Goal: Information Seeking & Learning: Understand process/instructions

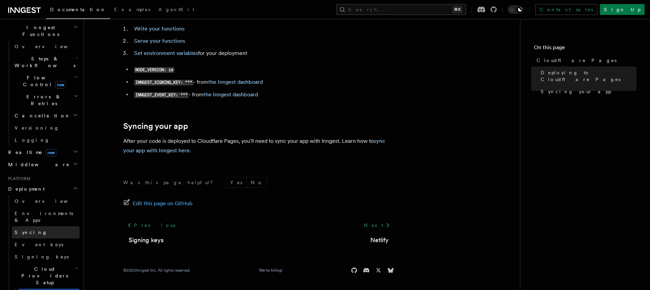
scroll to position [202, 0]
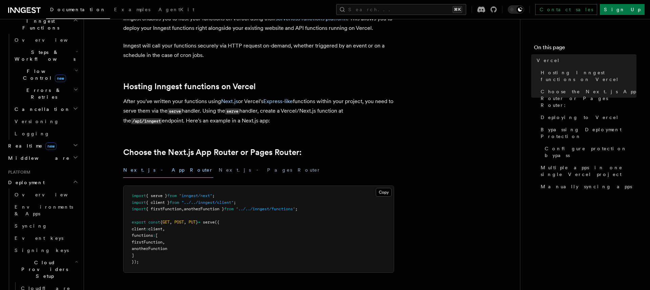
scroll to position [55, 0]
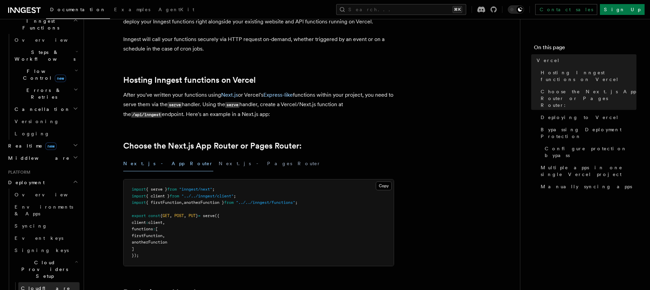
click at [67, 282] on link "Cloudflare Pages" at bounding box center [48, 291] width 61 height 19
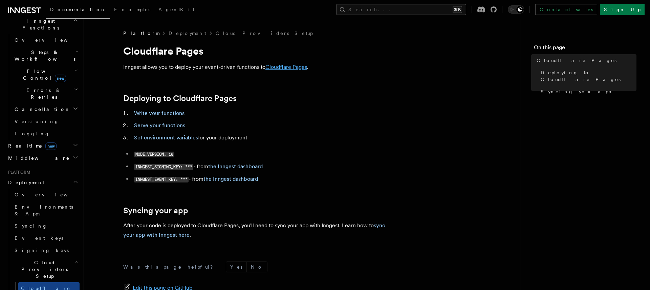
click at [279, 68] on link "Cloudflare Pages" at bounding box center [287, 67] width 42 height 6
drag, startPoint x: 209, startPoint y: 55, endPoint x: 116, endPoint y: 48, distance: 93.0
click at [116, 48] on article "Platform Deployment Cloud Providers Setup Cloudflare Pages Inngest allows you t…" at bounding box center [302, 202] width 415 height 344
copy h1 "Cloudflare Pages"
